Goal: Contribute content: Contribute content

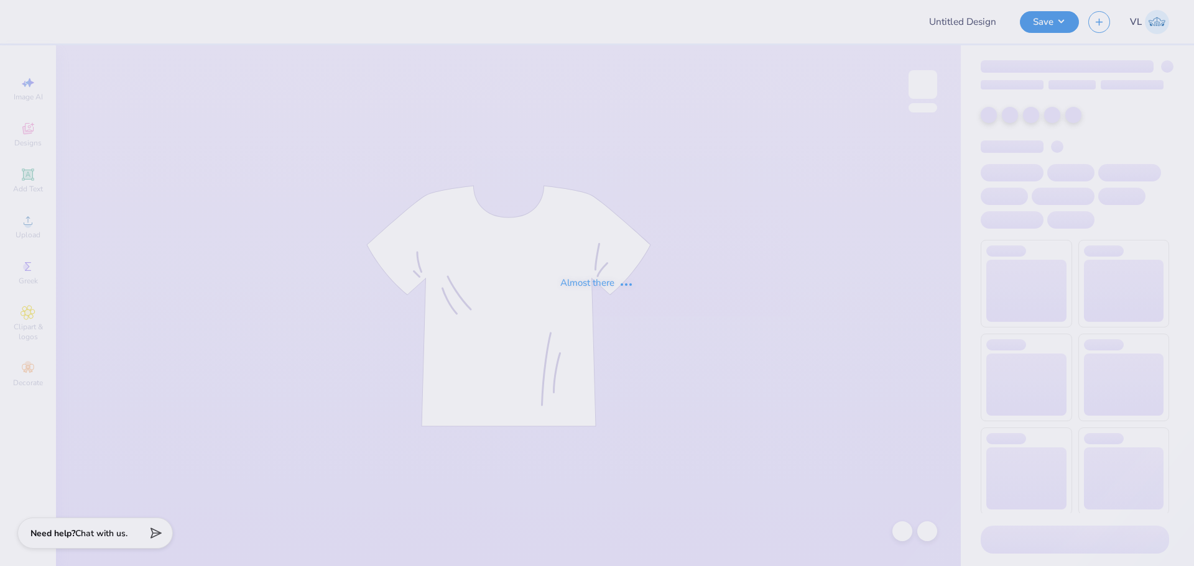
type input "DZ fall pr/gameday"
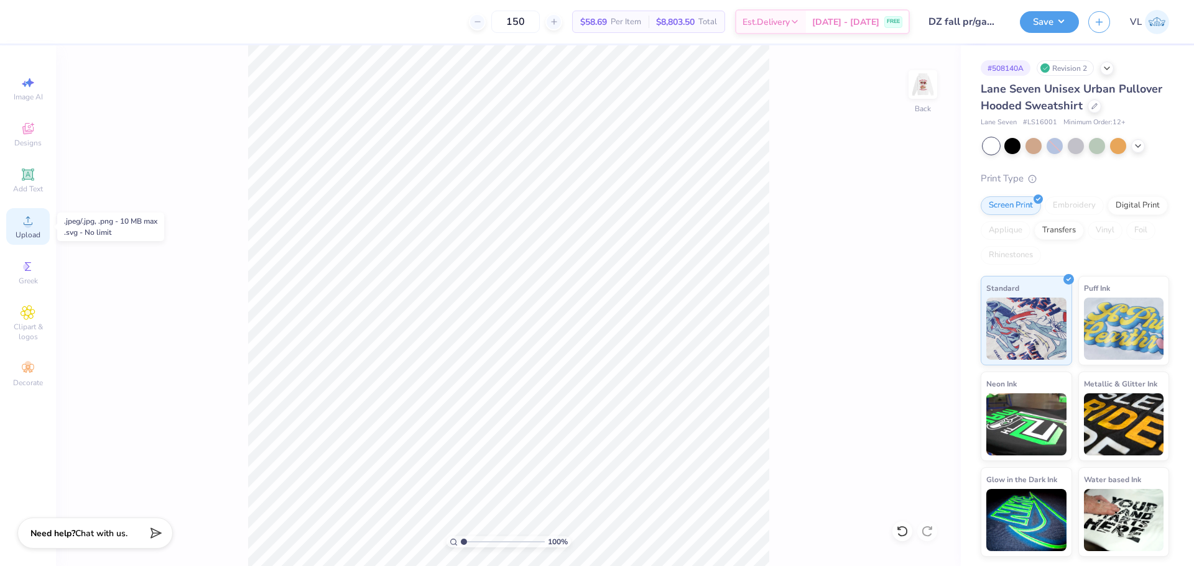
click at [34, 221] on icon at bounding box center [28, 220] width 15 height 15
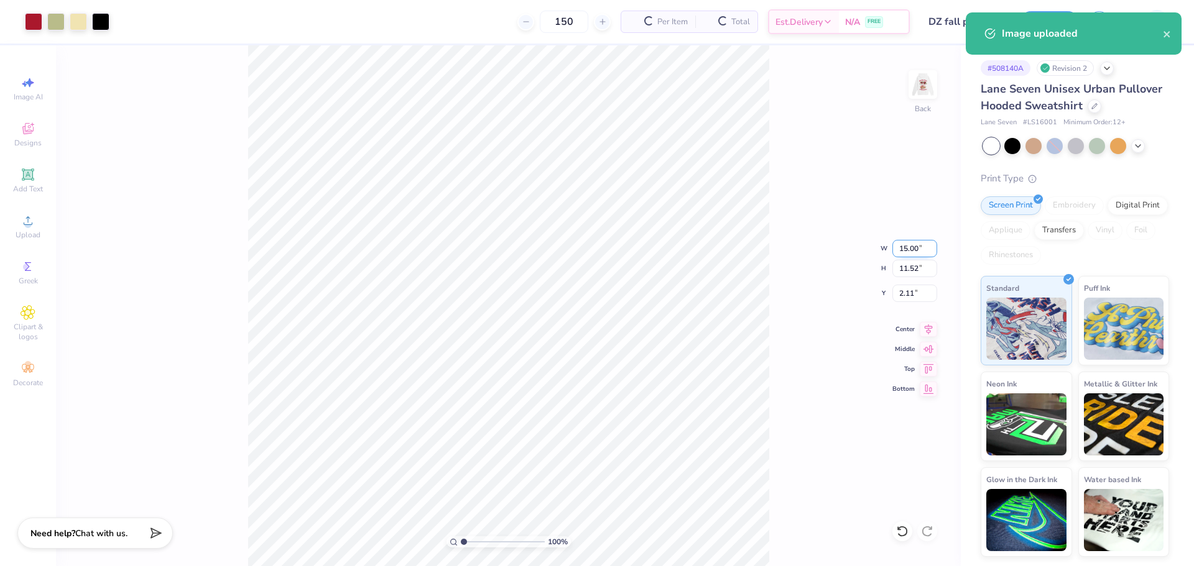
click at [917, 244] on input "15.00" at bounding box center [914, 248] width 45 height 17
type input "4.00"
type input "3.07"
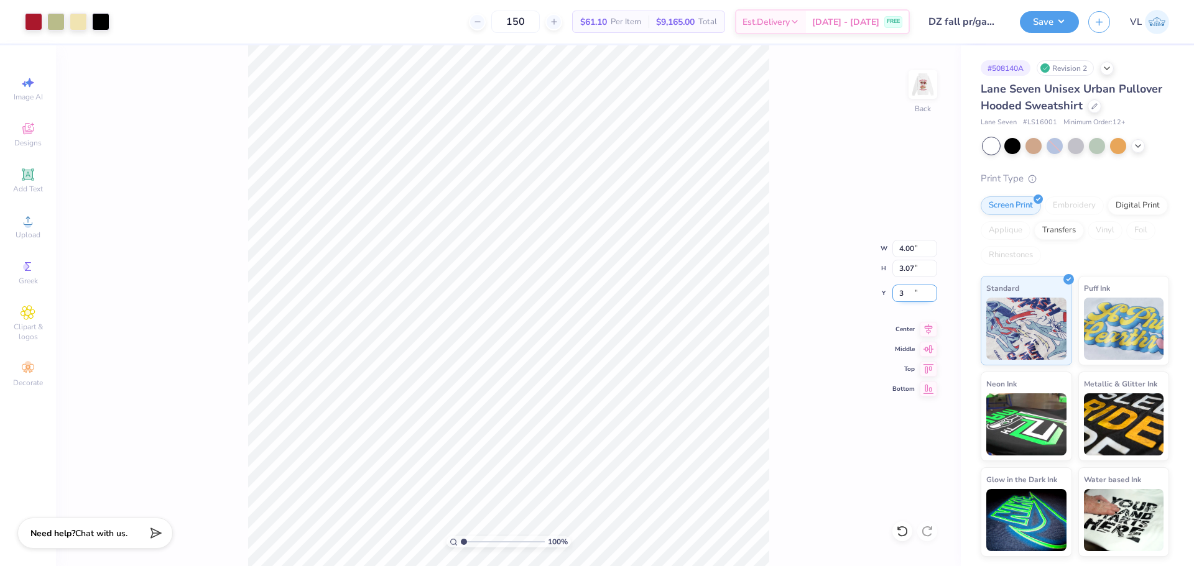
type input "3.00"
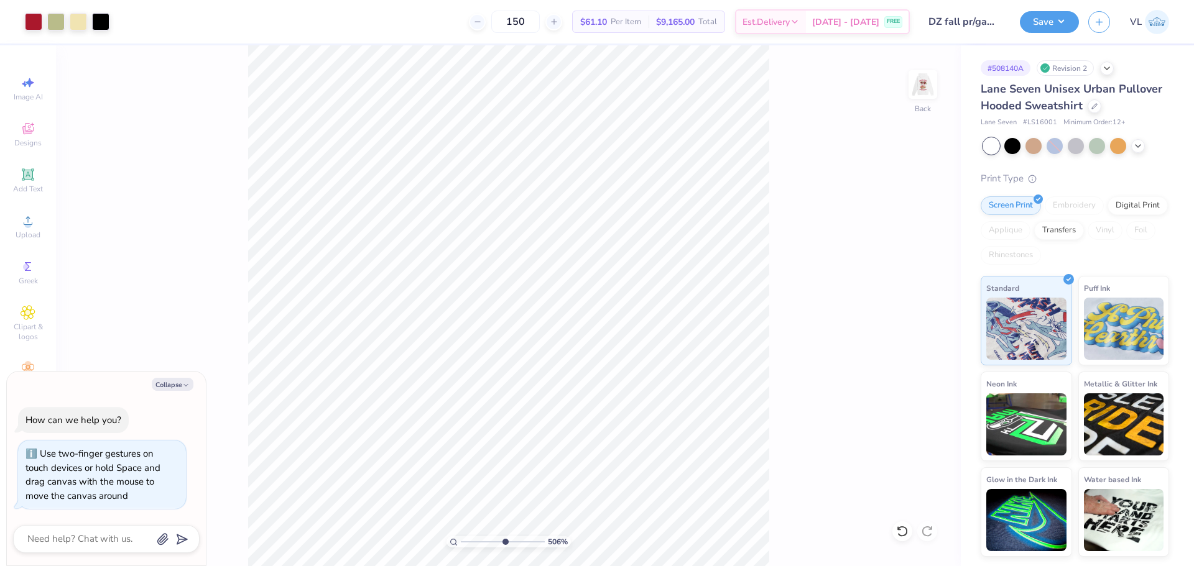
drag, startPoint x: 461, startPoint y: 540, endPoint x: 504, endPoint y: 534, distance: 44.0
type input "5.88"
click at [504, 537] on input "range" at bounding box center [503, 542] width 84 height 11
type textarea "x"
drag, startPoint x: 507, startPoint y: 538, endPoint x: 469, endPoint y: 534, distance: 37.6
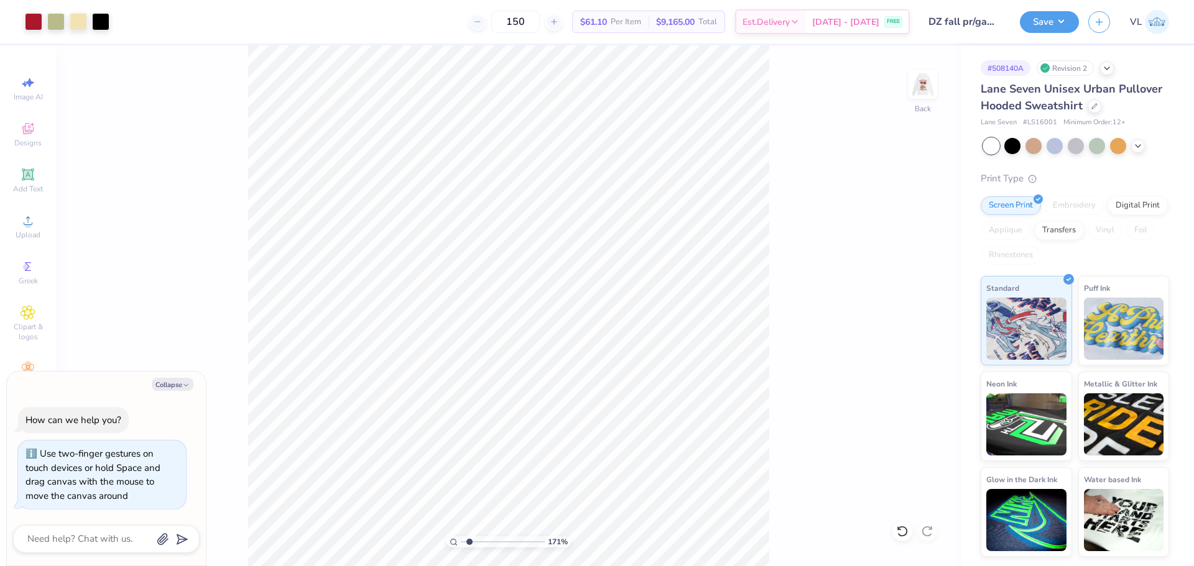
type input "1.71"
click at [469, 537] on input "range" at bounding box center [503, 542] width 84 height 11
click at [932, 90] on img at bounding box center [923, 85] width 50 height 50
click at [27, 216] on icon at bounding box center [28, 220] width 15 height 15
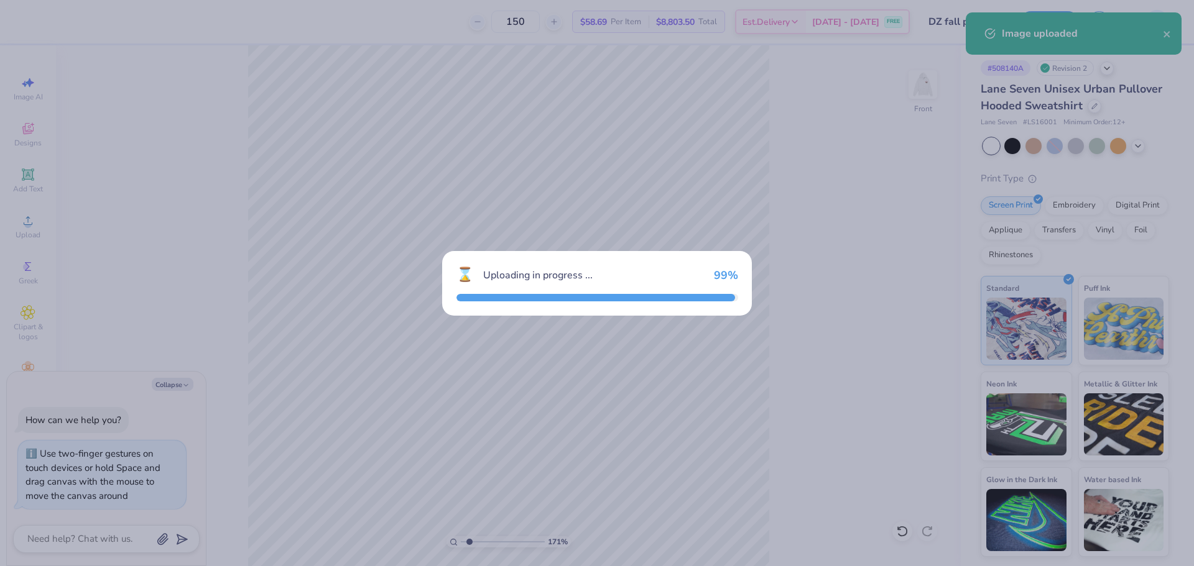
type textarea "x"
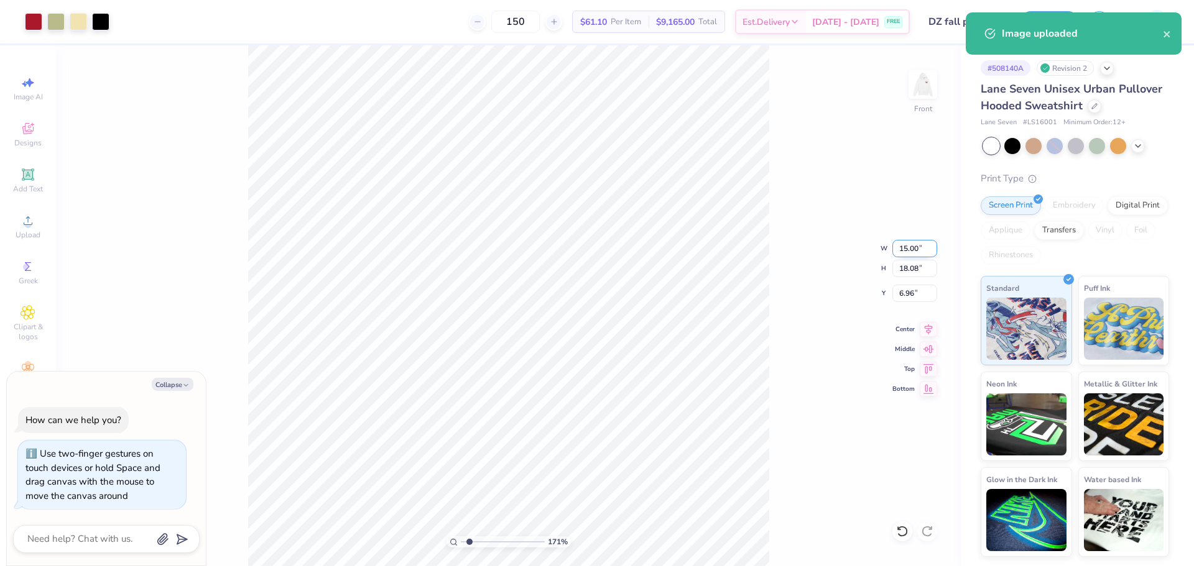
click at [899, 248] on input "15.00" at bounding box center [914, 248] width 45 height 17
type input "12.5"
type textarea "x"
type input "12.50"
type input "15.07"
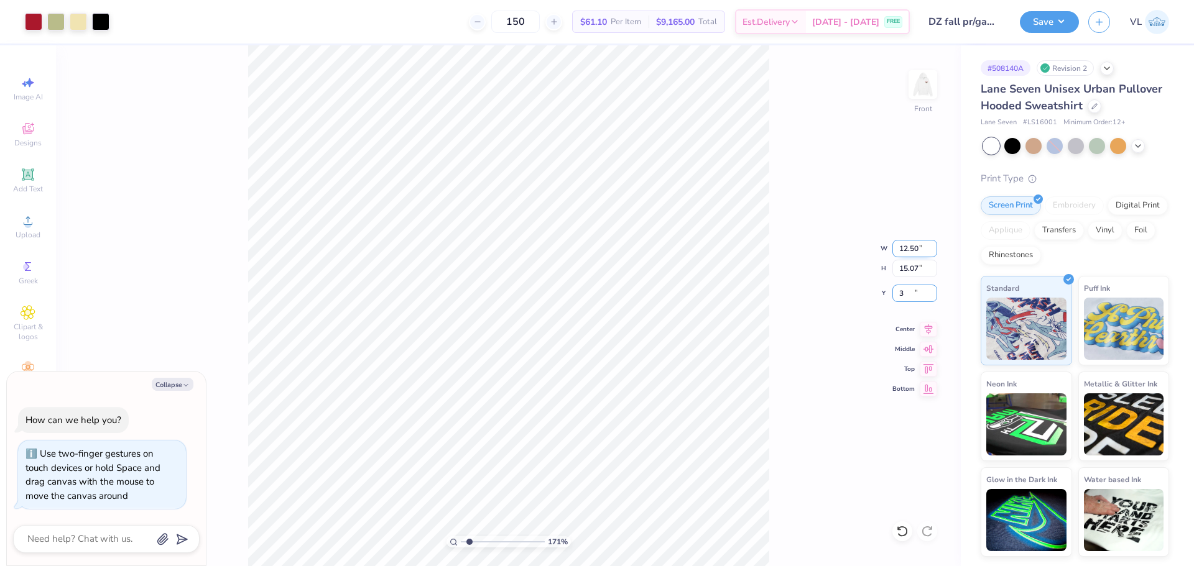
type input "3"
type textarea "x"
type input "6.00"
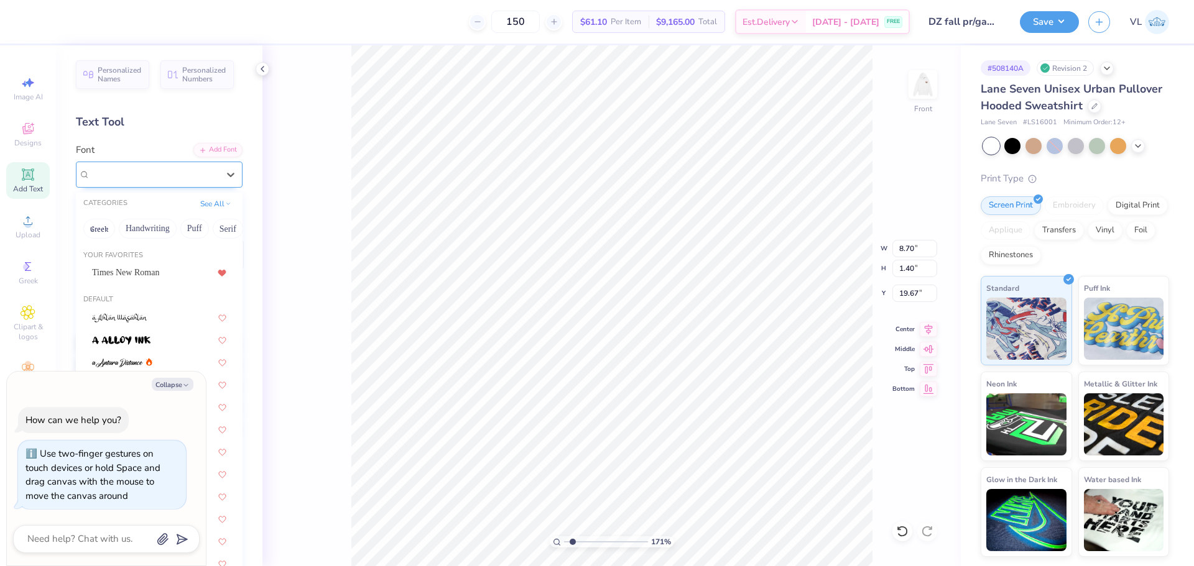
click at [181, 176] on div "Super Dream" at bounding box center [154, 174] width 131 height 19
type textarea "x"
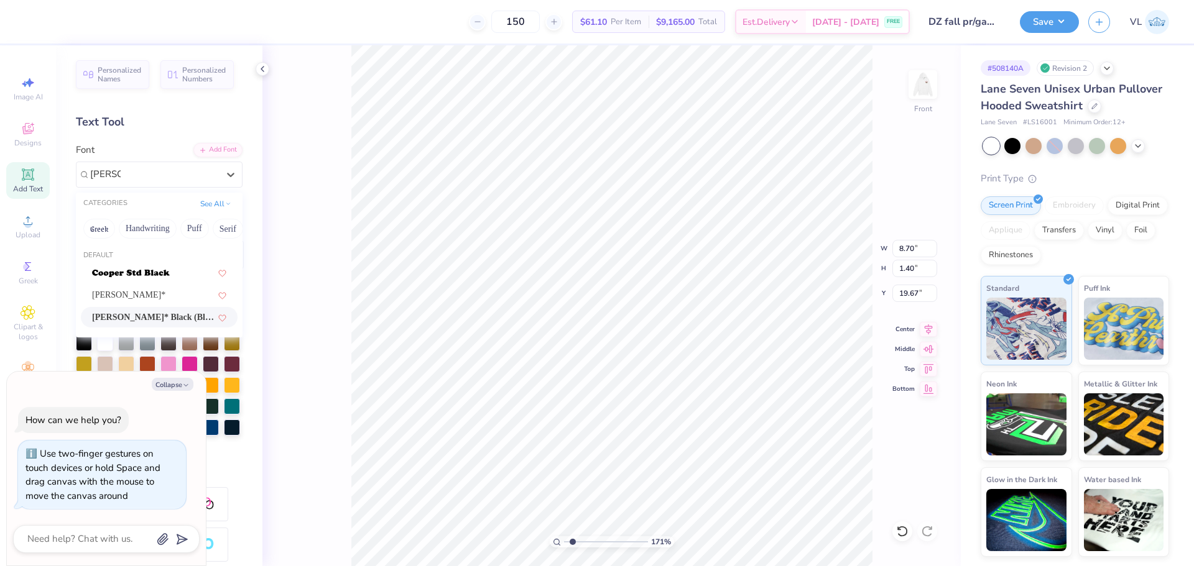
click at [194, 320] on span "[PERSON_NAME]* Black (Black)" at bounding box center [153, 317] width 122 height 13
type input "[PERSON_NAME]"
type textarea "x"
type input "10.91"
type input "1.51"
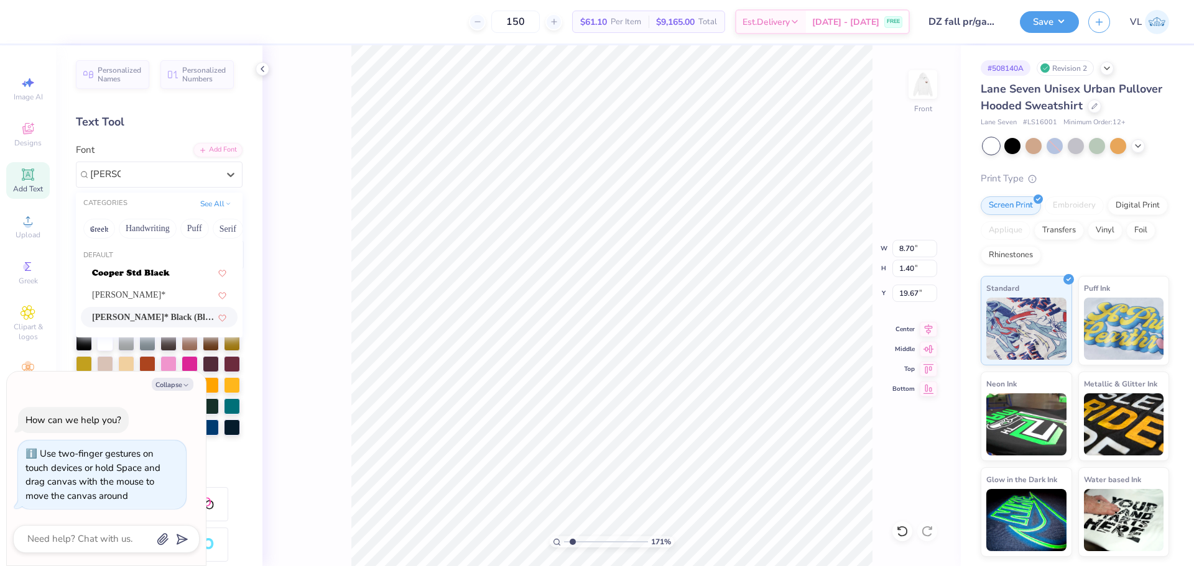
type input "19.64"
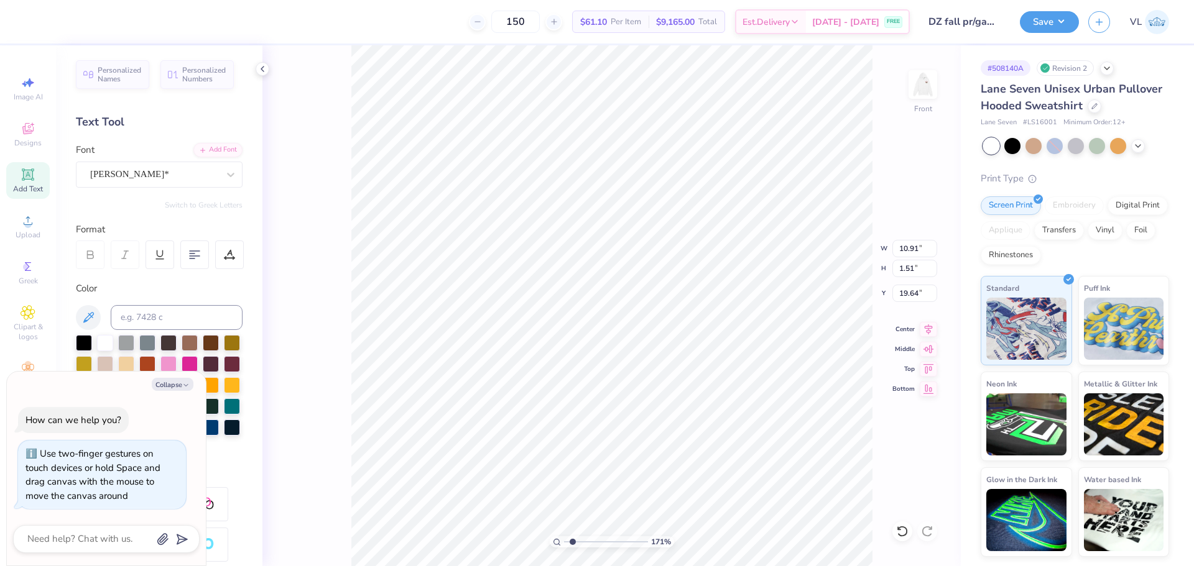
type textarea "x"
type input "12.50"
type input "13.17"
type input "6.00"
click at [932, 329] on icon at bounding box center [928, 327] width 17 height 15
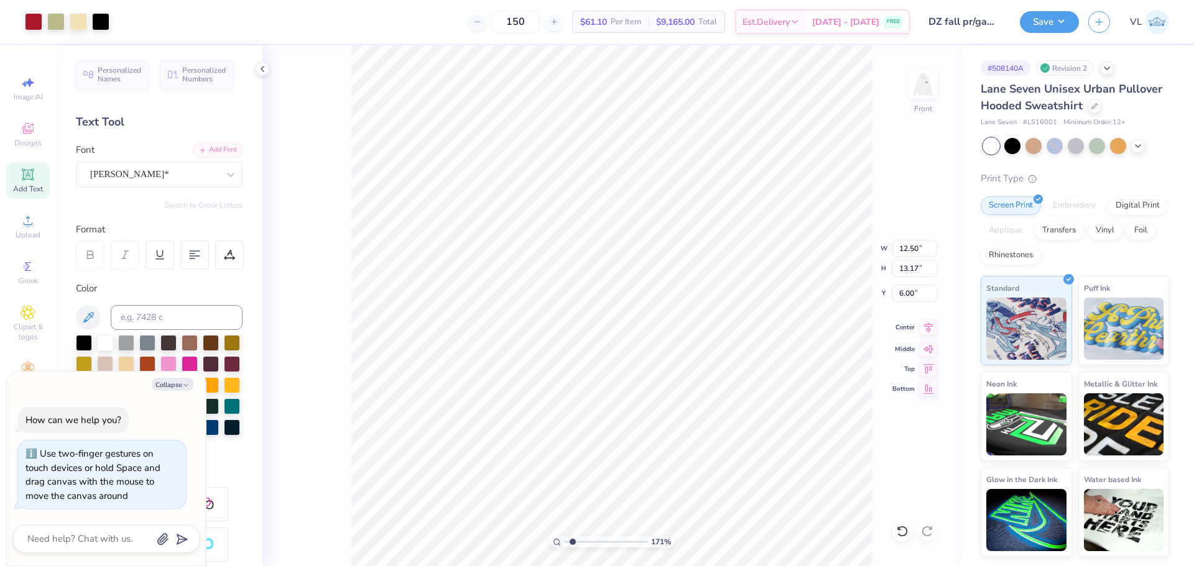
type textarea "x"
type input "10.91"
type input "1.51"
type input "19.64"
click at [925, 330] on icon at bounding box center [928, 327] width 17 height 15
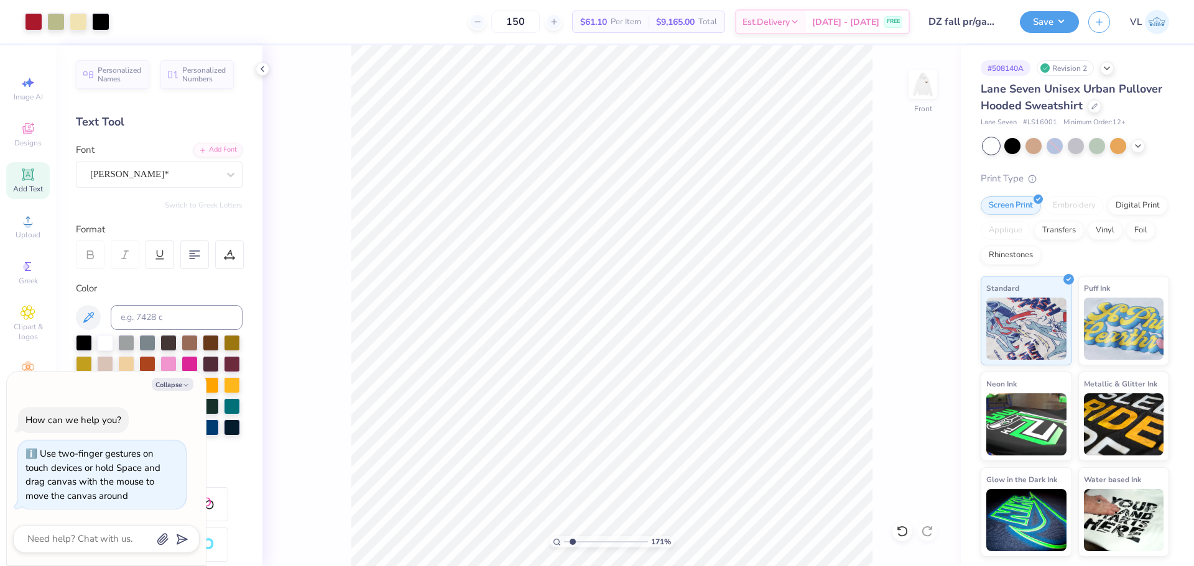
type textarea "x"
click at [917, 244] on input "12.50" at bounding box center [914, 248] width 45 height 17
type input "12"
type textarea "x"
type input "12.00"
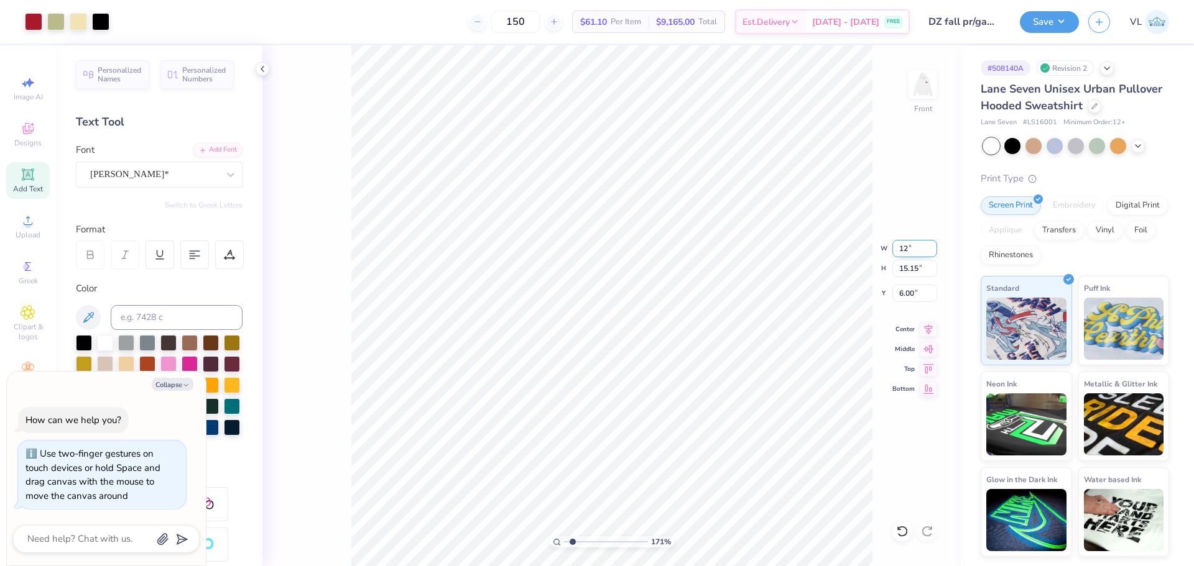
type input "14.54"
type input "6.30"
click at [916, 261] on input "14.54" at bounding box center [914, 268] width 45 height 17
type input "15"
type textarea "x"
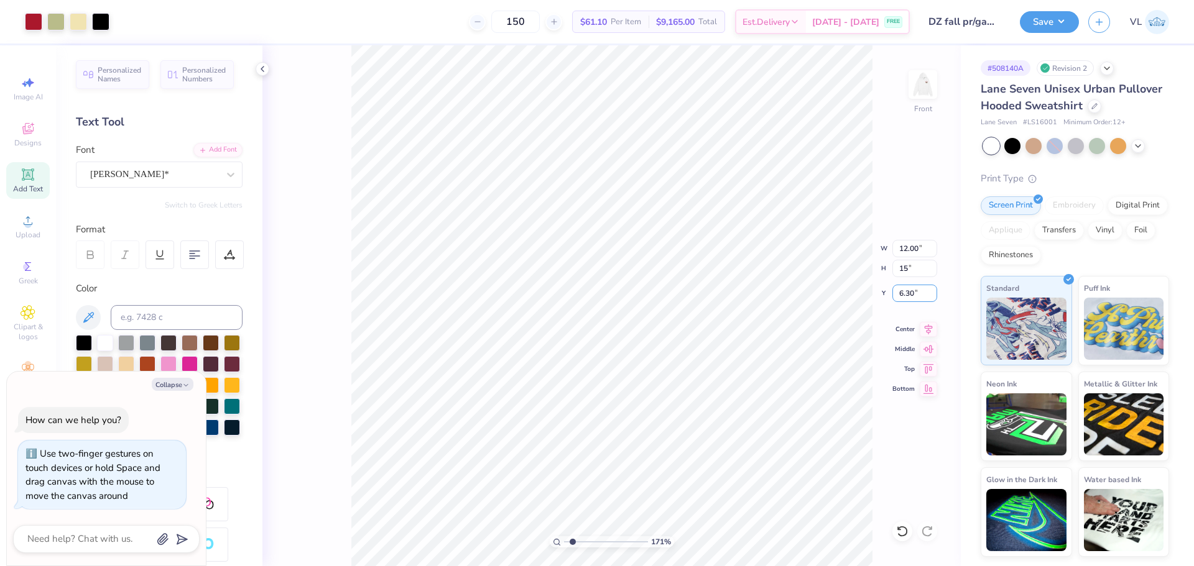
type input "12.38"
type input "15.00"
click at [913, 295] on input "6.07" at bounding box center [914, 293] width 45 height 17
type input "3"
type textarea "x"
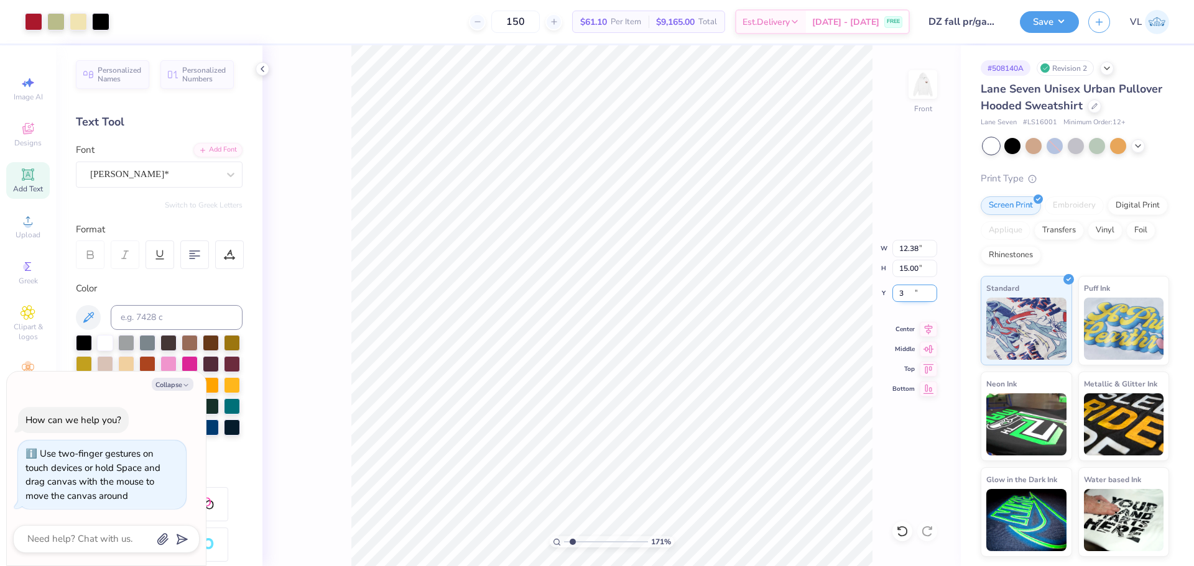
type input "6.00"
drag, startPoint x: 573, startPoint y: 542, endPoint x: 552, endPoint y: 541, distance: 21.8
type input "1"
click at [564, 541] on input "range" at bounding box center [606, 542] width 84 height 11
click at [1046, 13] on button "Save" at bounding box center [1049, 20] width 59 height 22
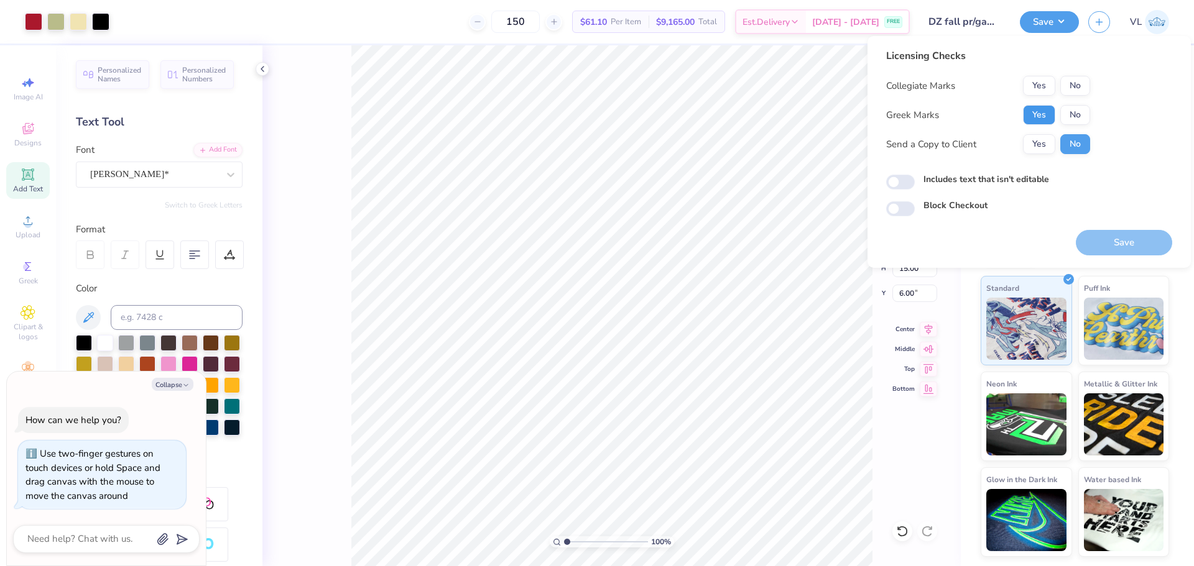
click at [1039, 116] on button "Yes" at bounding box center [1039, 115] width 32 height 20
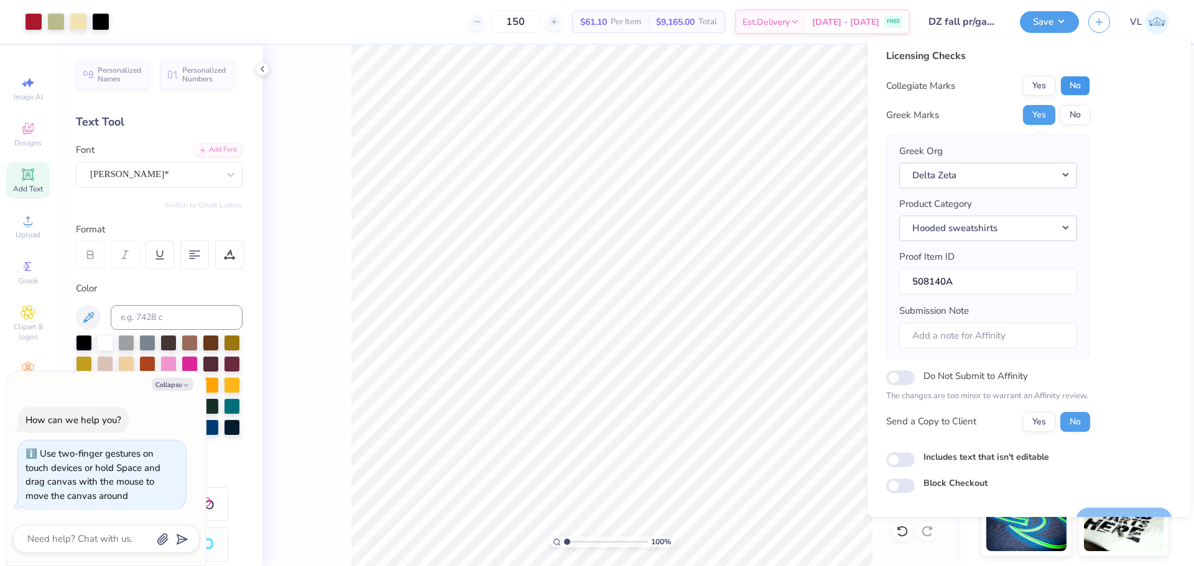
drag, startPoint x: 1071, startPoint y: 83, endPoint x: 1066, endPoint y: 96, distance: 13.8
click at [1071, 83] on button "No" at bounding box center [1075, 86] width 30 height 20
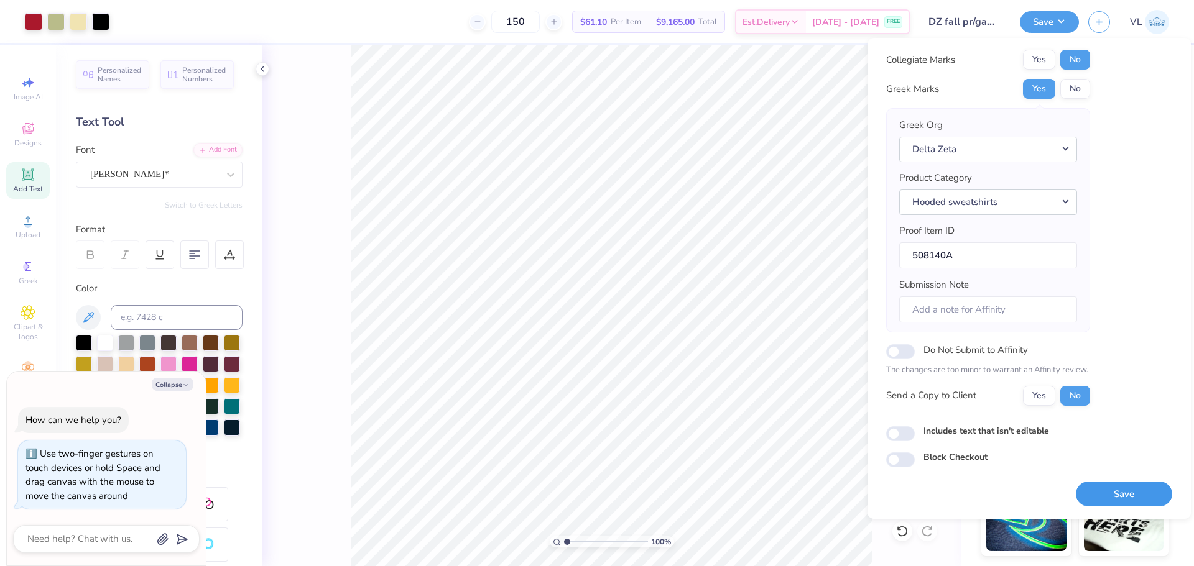
click at [1104, 494] on button "Save" at bounding box center [1124, 494] width 96 height 25
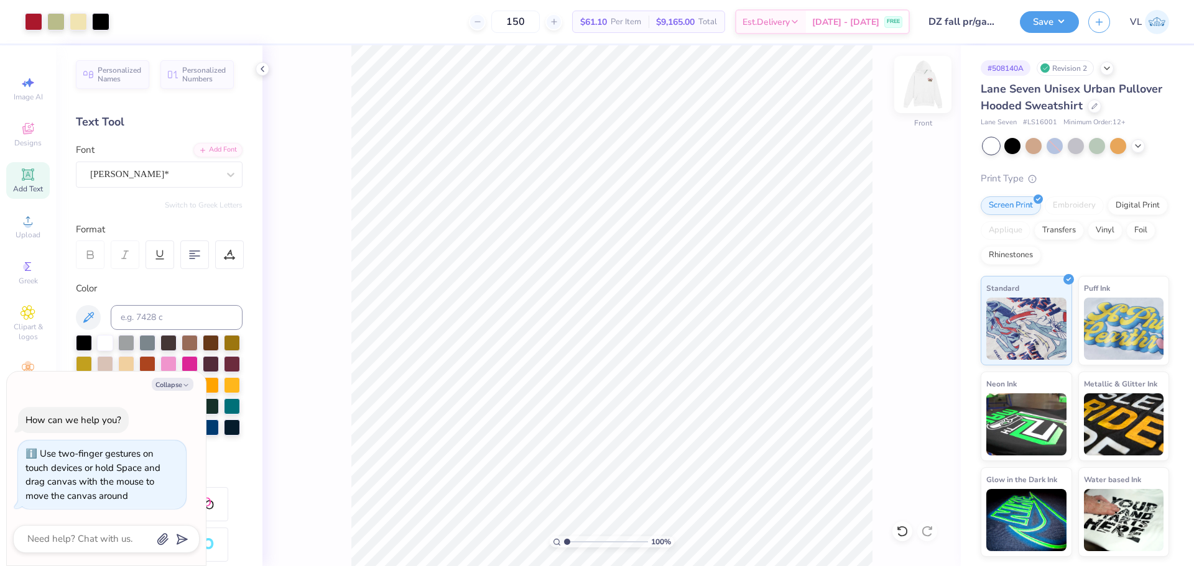
click at [922, 88] on img at bounding box center [923, 85] width 50 height 50
type textarea "x"
